Goal: Information Seeking & Learning: Learn about a topic

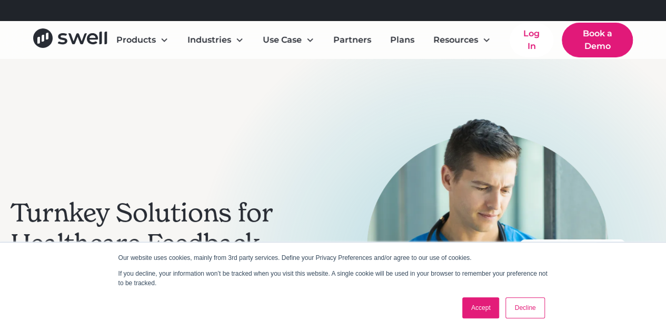
click at [387, 76] on div "Turnkey Solutions for Healthcare Feedback Swell helps multi-location healthcare…" at bounding box center [333, 275] width 645 height 433
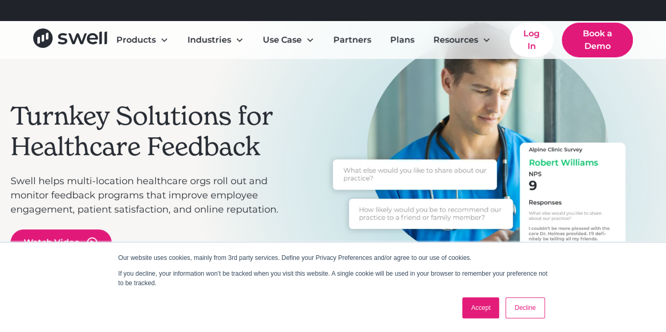
scroll to position [98, 0]
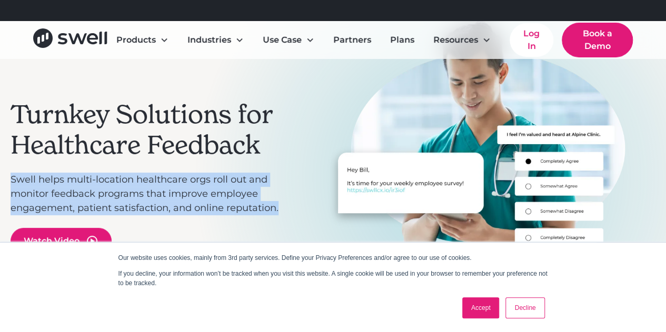
drag, startPoint x: 6, startPoint y: 174, endPoint x: 281, endPoint y: 210, distance: 277.0
click at [281, 210] on div "Turnkey Solutions for Healthcare Feedback Swell helps multi-location healthcare…" at bounding box center [333, 177] width 666 height 433
click at [281, 210] on p "Swell helps multi-location healthcare orgs roll out and monitor feedback progra…" at bounding box center [147, 194] width 272 height 43
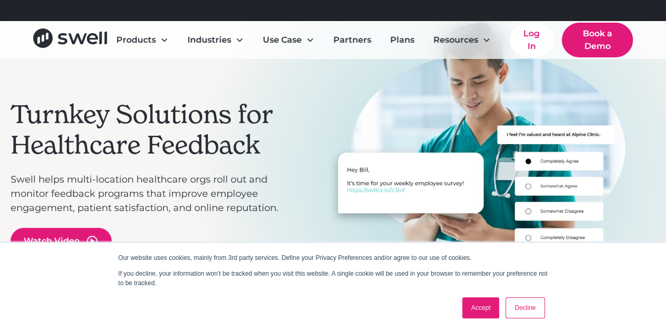
click at [281, 210] on p "Swell helps multi-location healthcare orgs roll out and monitor feedback progra…" at bounding box center [147, 194] width 272 height 43
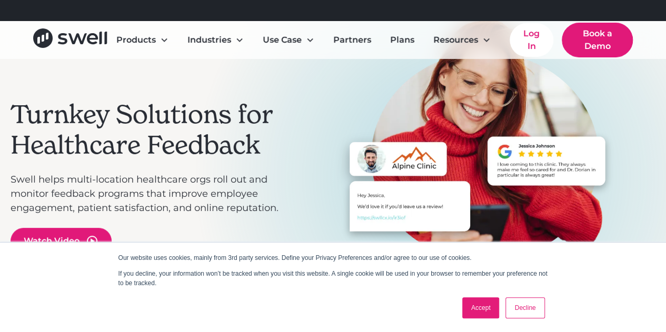
drag, startPoint x: 10, startPoint y: 177, endPoint x: 38, endPoint y: 178, distance: 27.9
click at [38, 178] on p "Swell helps multi-location healthcare orgs roll out and monitor feedback progra…" at bounding box center [147, 194] width 272 height 43
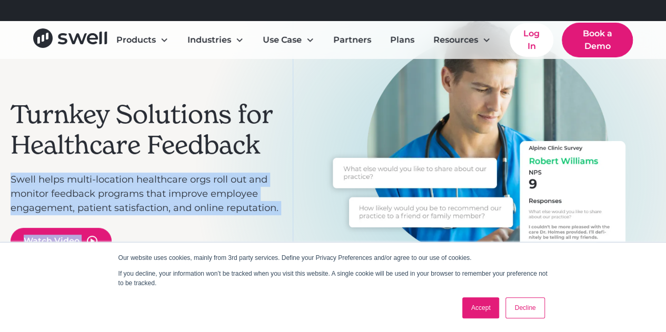
drag, startPoint x: 8, startPoint y: 178, endPoint x: 289, endPoint y: 207, distance: 282.4
click at [289, 207] on div "Turnkey Solutions for Healthcare Feedback Swell helps multi-location healthcare…" at bounding box center [333, 177] width 666 height 433
copy div "Swell helps multi-location healthcare orgs roll out and monitor feedback progra…"
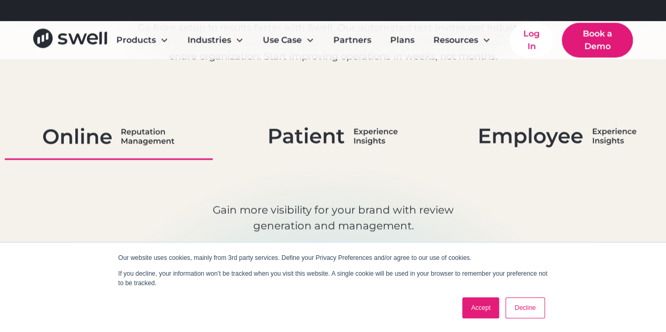
scroll to position [628, 0]
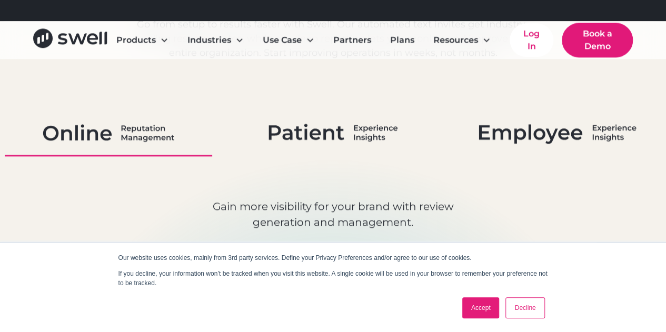
click at [486, 313] on link "Accept" at bounding box center [480, 307] width 37 height 21
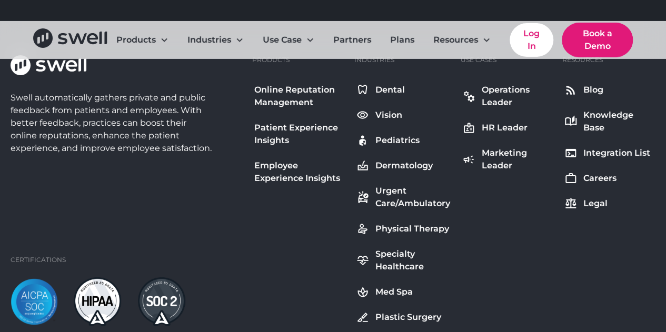
scroll to position [3828, 0]
click at [605, 179] on div "Careers" at bounding box center [599, 178] width 33 height 13
